Goal: Task Accomplishment & Management: Manage account settings

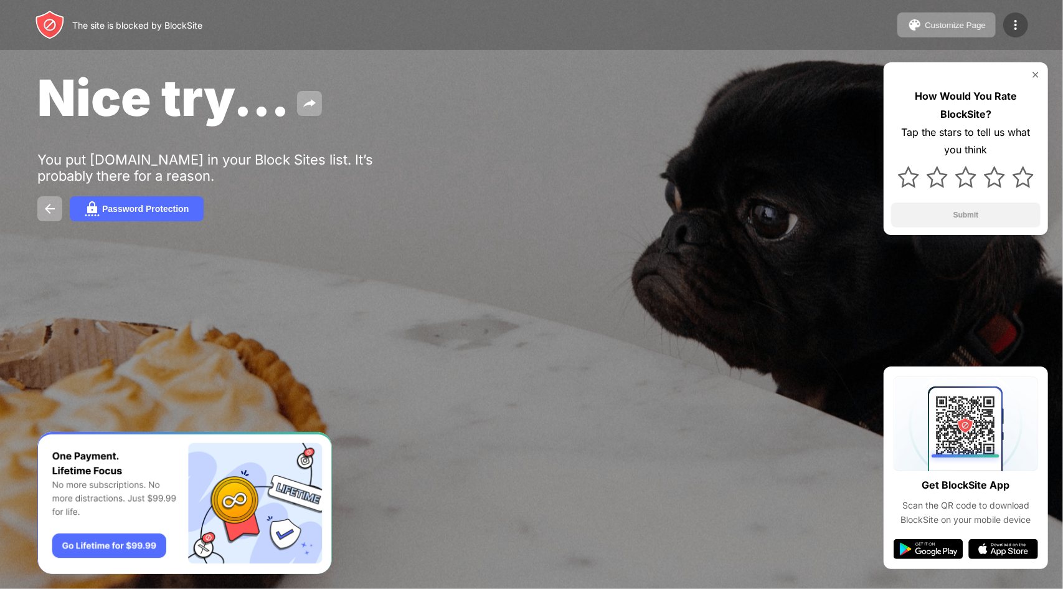
click at [1012, 36] on div at bounding box center [1016, 24] width 25 height 25
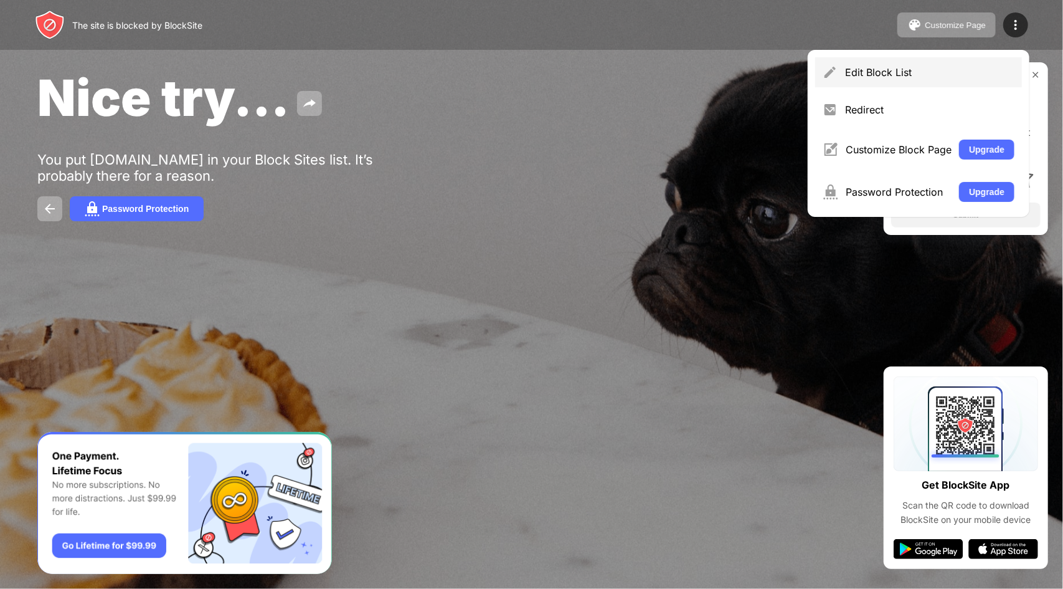
click at [914, 61] on div "Edit Block List" at bounding box center [918, 72] width 207 height 30
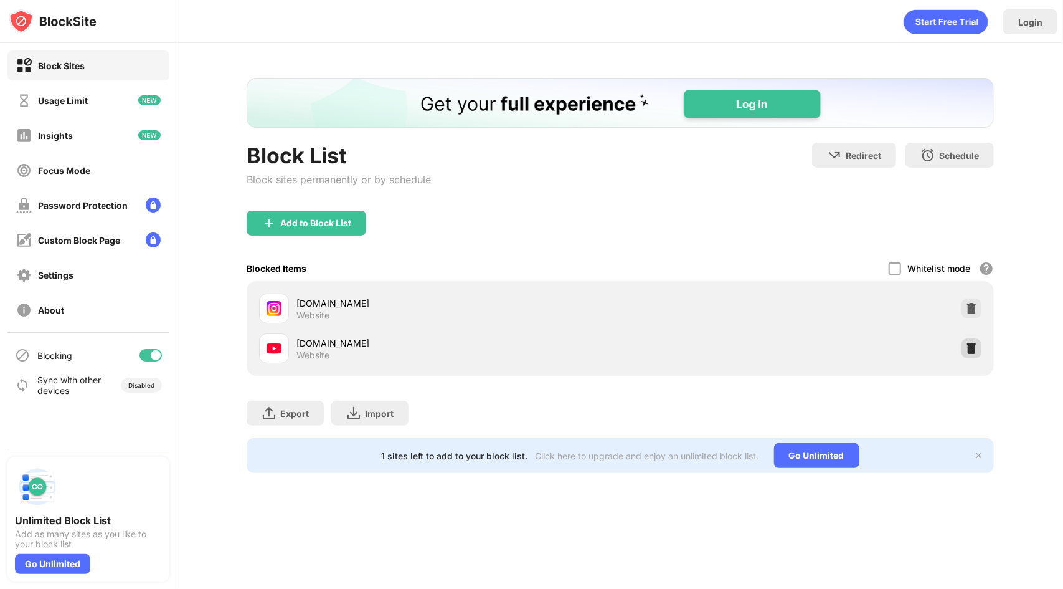
click at [973, 350] on img at bounding box center [972, 348] width 12 height 12
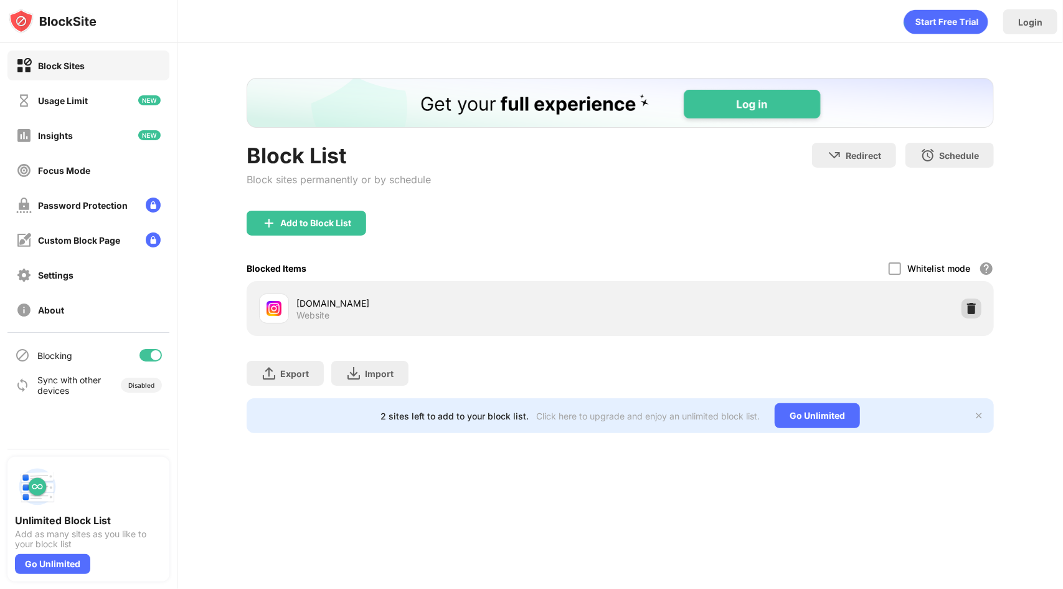
click at [975, 316] on div at bounding box center [972, 308] width 20 height 20
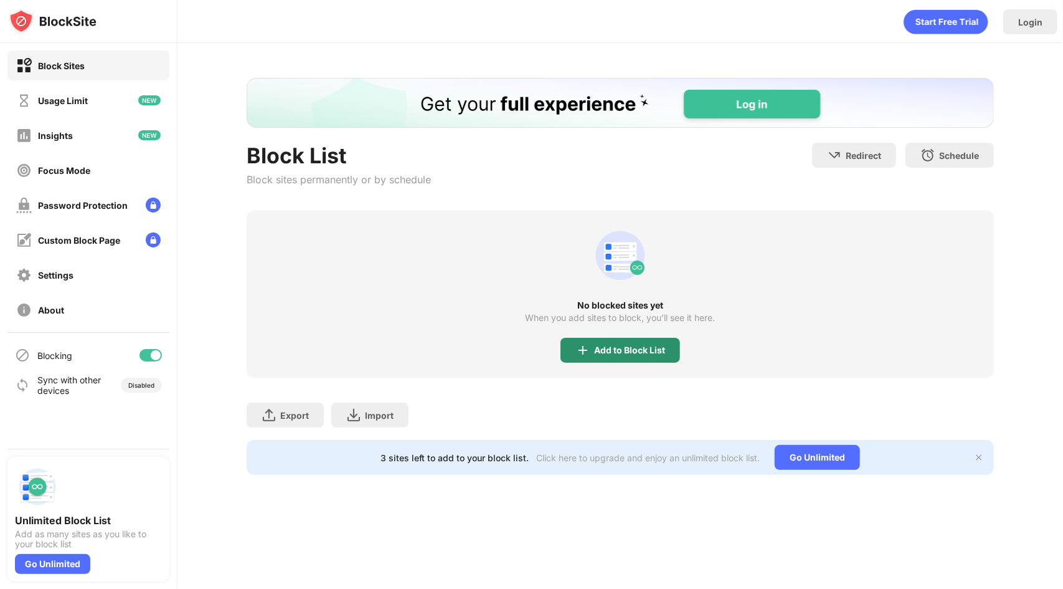
click at [610, 358] on div "Add to Block List" at bounding box center [621, 350] width 120 height 25
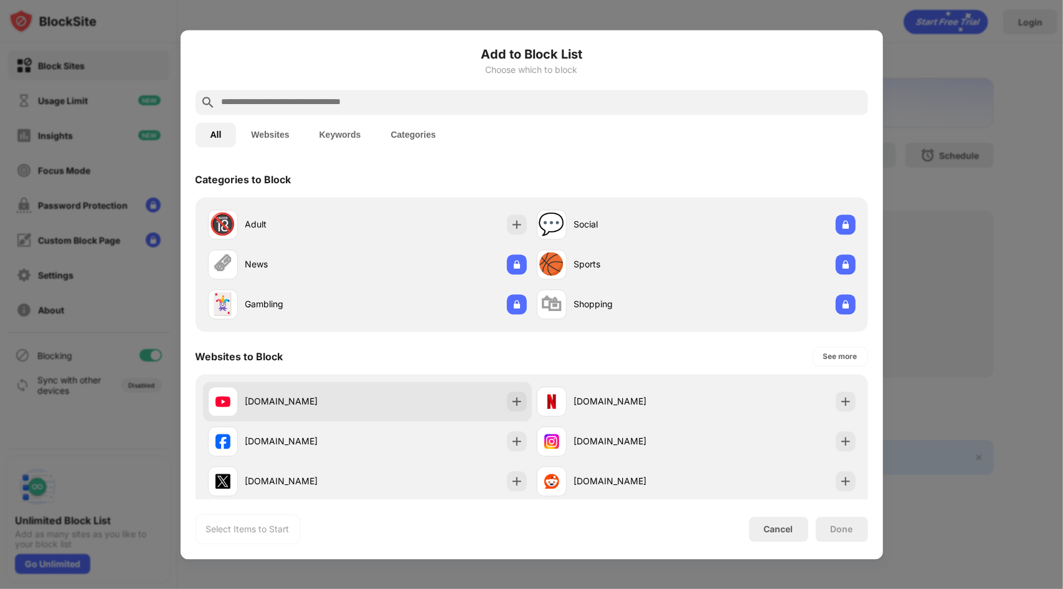
click at [328, 392] on div "[DOMAIN_NAME]" at bounding box center [287, 401] width 159 height 30
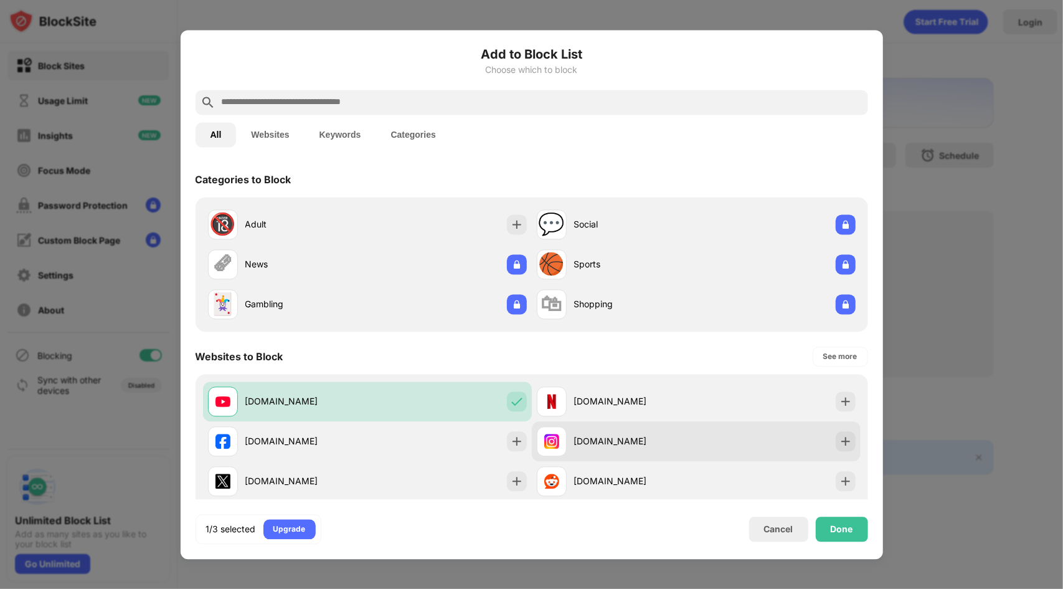
click at [649, 446] on div "[DOMAIN_NAME]" at bounding box center [635, 441] width 122 height 13
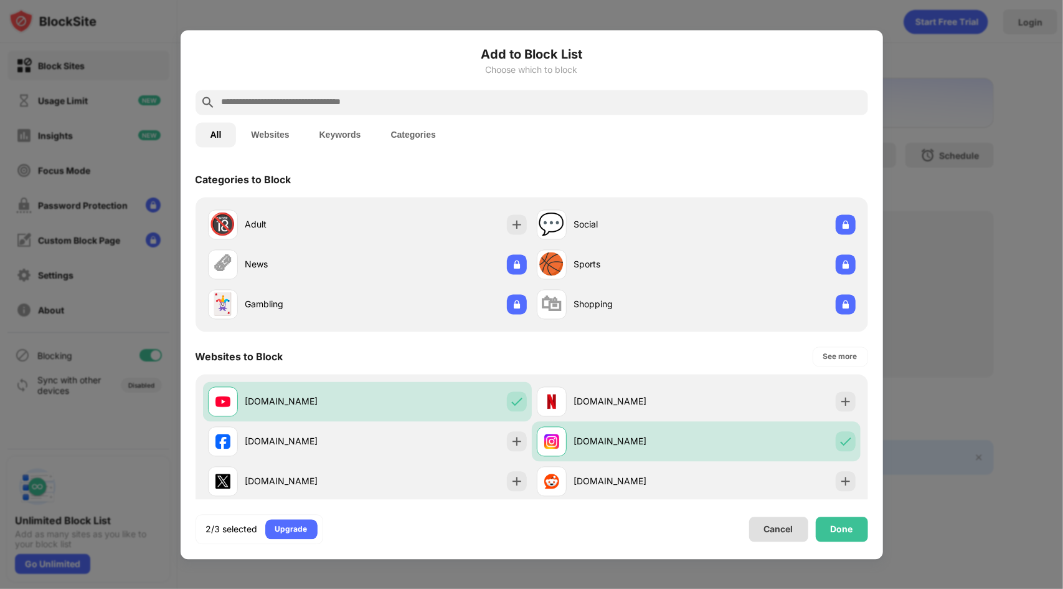
click at [831, 524] on div "Done" at bounding box center [842, 529] width 22 height 10
